Goal: Task Accomplishment & Management: Manage account settings

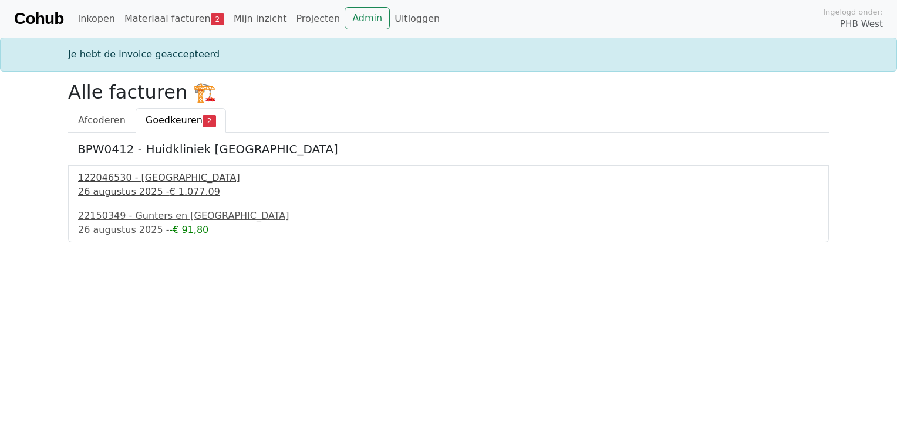
click at [118, 182] on div "122046530 - [GEOGRAPHIC_DATA]" at bounding box center [448, 178] width 741 height 14
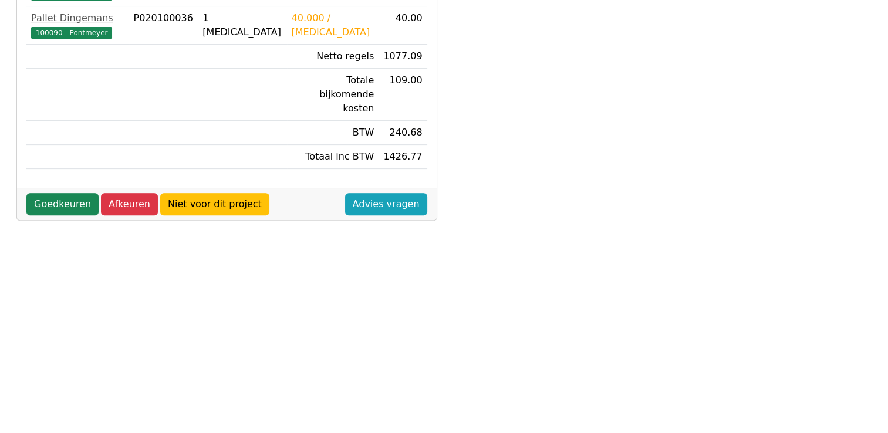
scroll to position [378, 0]
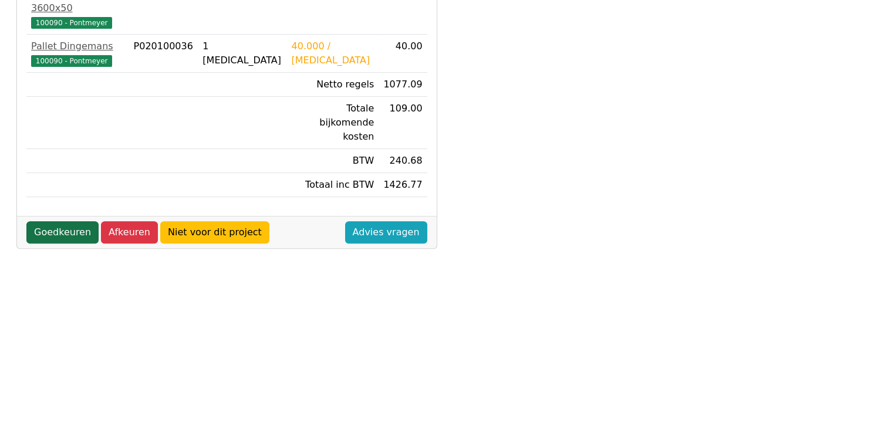
click at [46, 221] on link "Goedkeuren" at bounding box center [62, 232] width 72 height 22
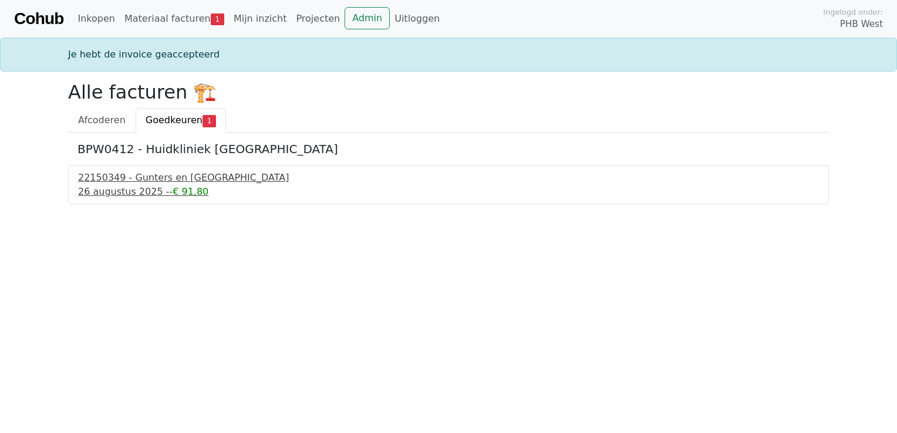
click at [130, 182] on div "22150349 - Gunters en [GEOGRAPHIC_DATA]" at bounding box center [448, 178] width 741 height 14
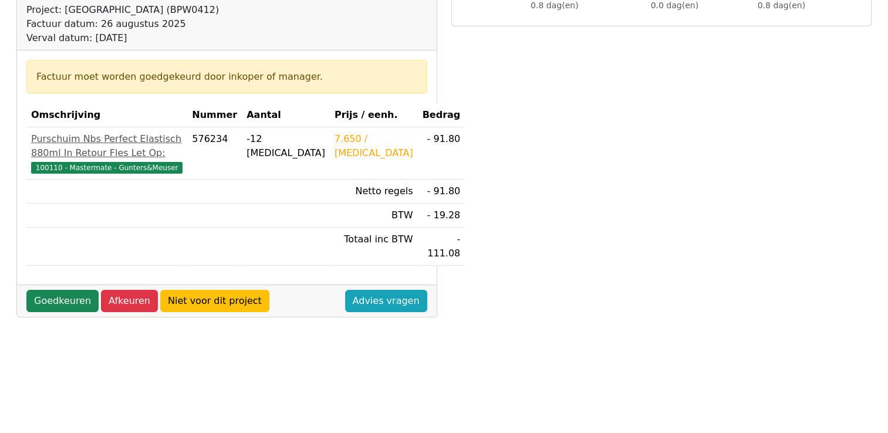
scroll to position [176, 0]
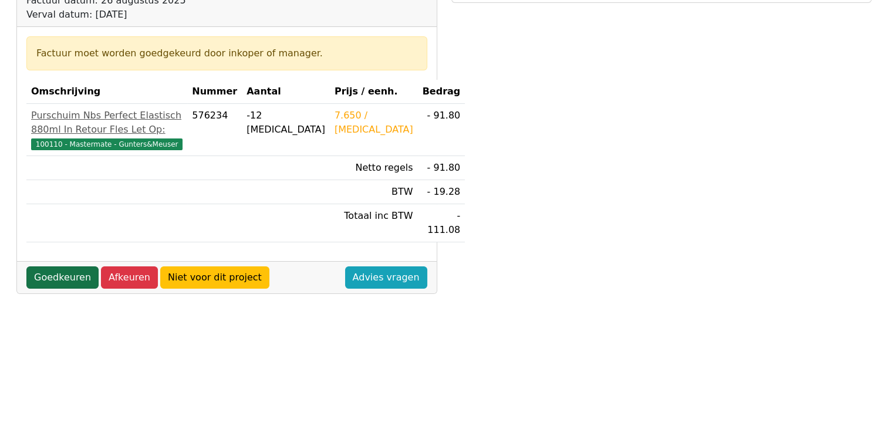
click at [43, 289] on link "Goedkeuren" at bounding box center [62, 278] width 72 height 22
